Goal: Contribute content: Add original content to the website for others to see

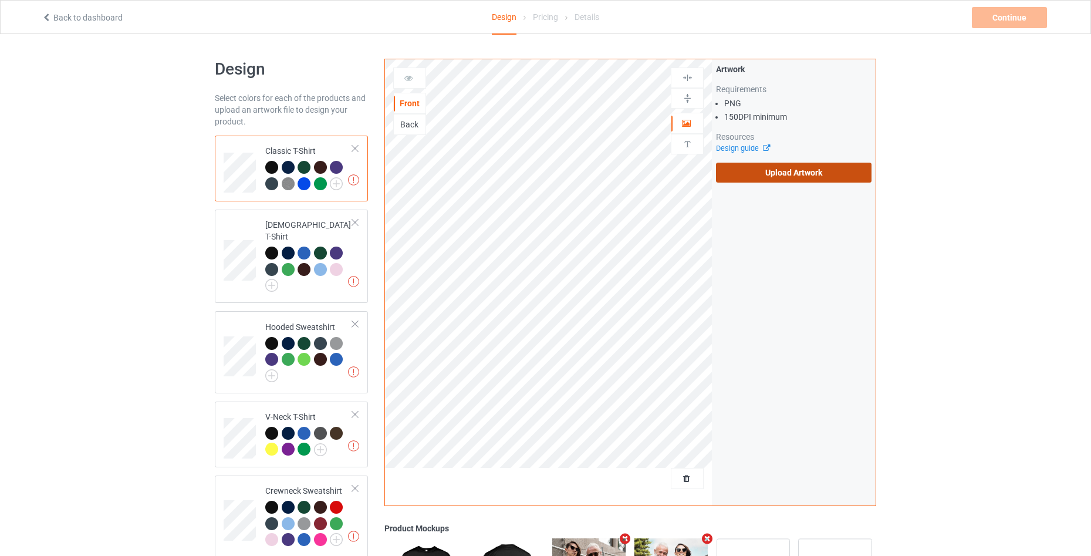
click at [764, 167] on label "Upload Artwork" at bounding box center [794, 173] width 156 height 20
click at [0, 0] on input "Upload Artwork" at bounding box center [0, 0] width 0 height 0
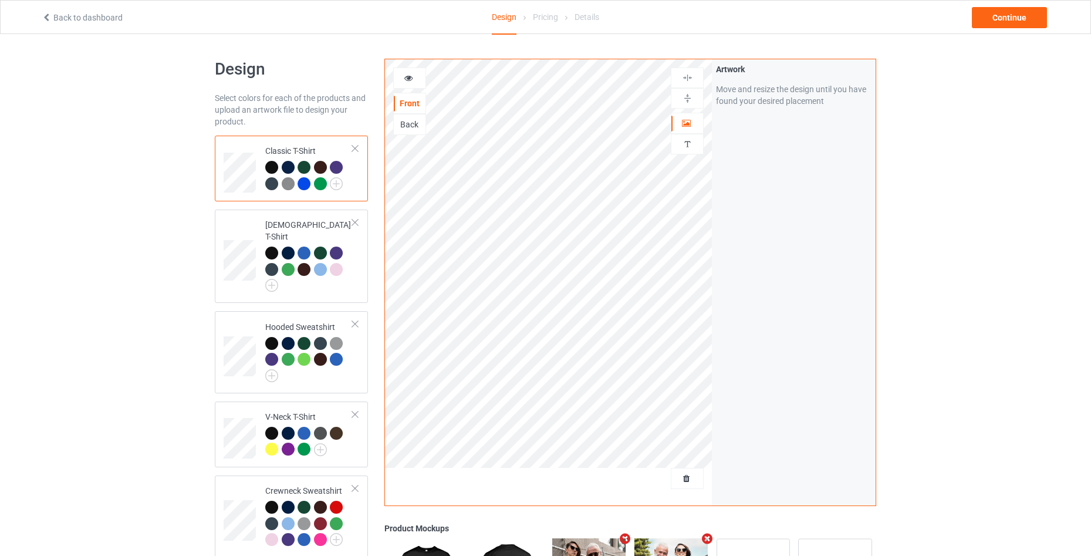
click at [405, 77] on icon at bounding box center [409, 76] width 10 height 8
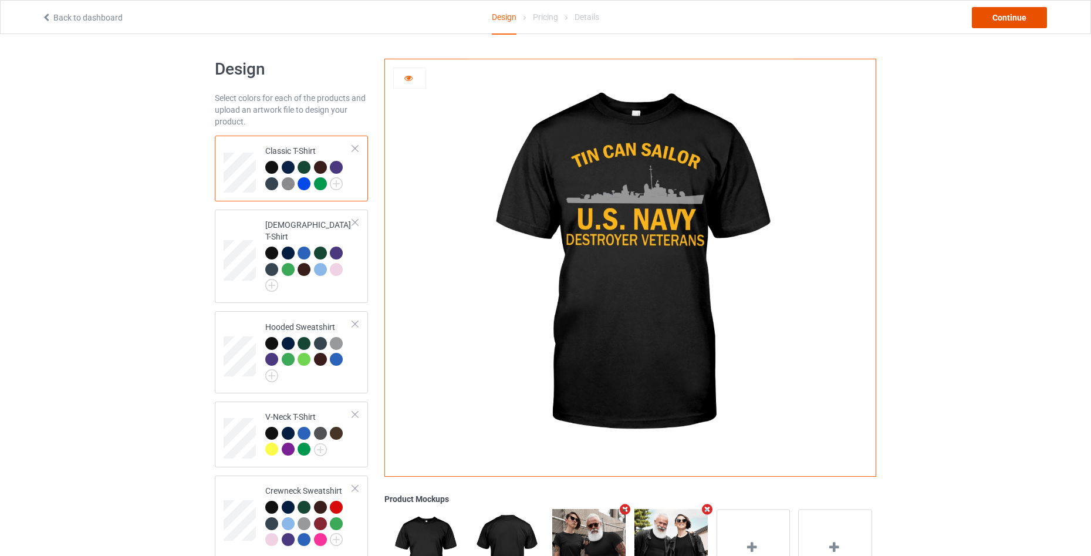
click at [1020, 27] on div "Continue" at bounding box center [1009, 17] width 75 height 21
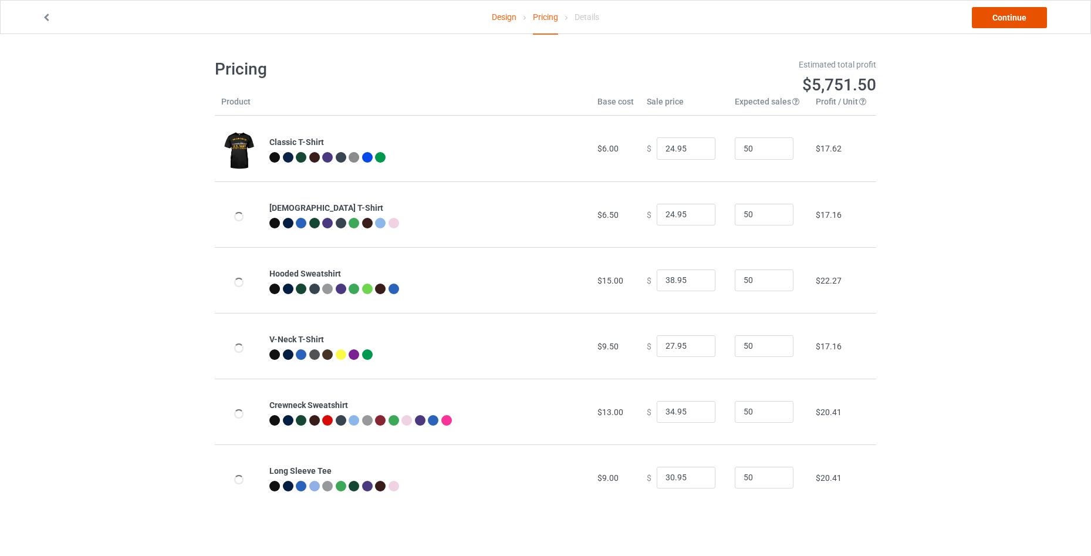
click at [990, 23] on link "Continue" at bounding box center [1009, 17] width 75 height 21
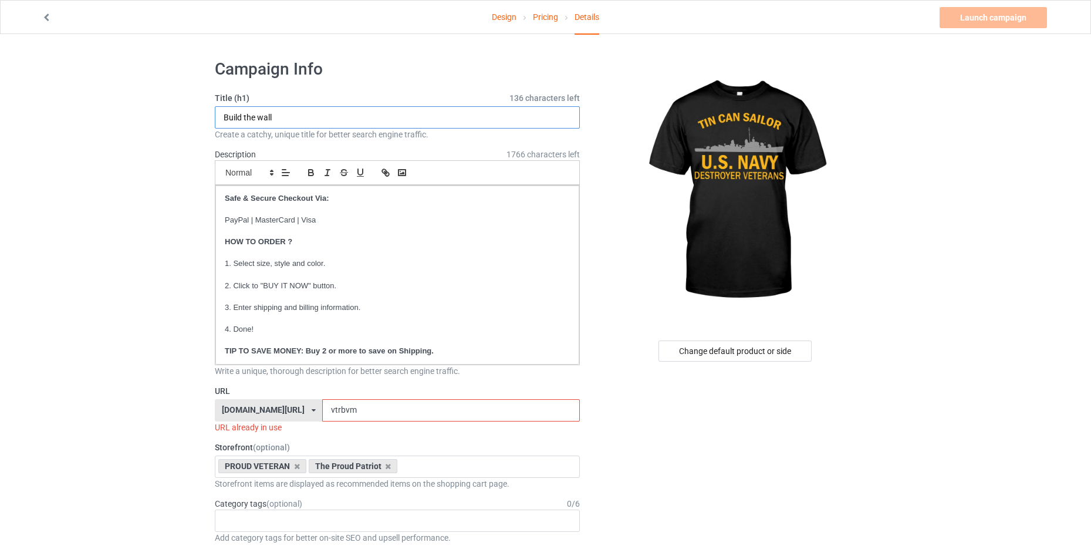
drag, startPoint x: 288, startPoint y: 113, endPoint x: 189, endPoint y: 109, distance: 99.3
type input "TIN CAN SAILOR"
click at [355, 415] on input "vtrbvm" at bounding box center [450, 410] width 257 height 22
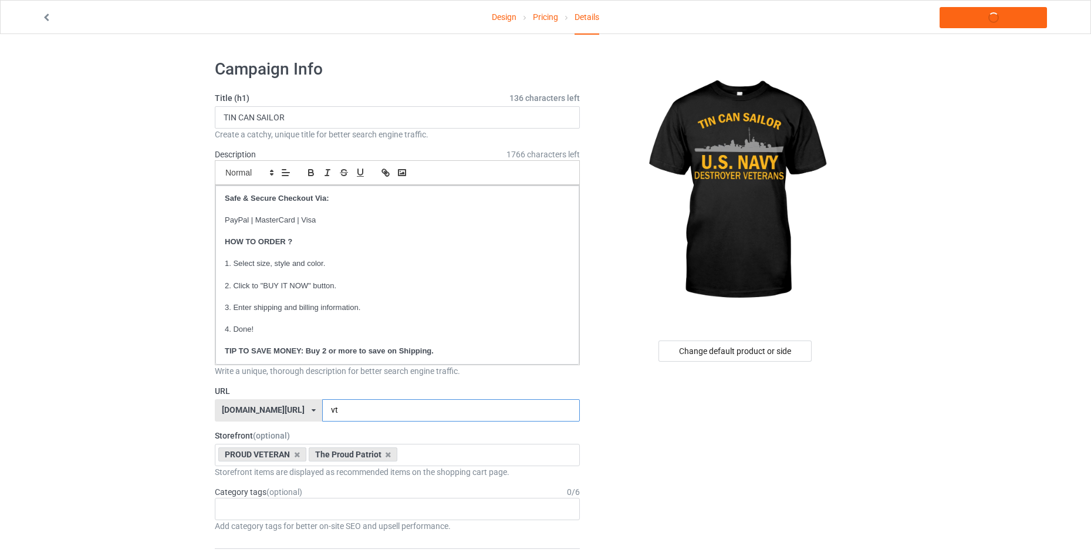
type input "v"
type input "nvtrs"
click at [956, 15] on link "Launch campaign" at bounding box center [993, 17] width 107 height 21
